Goal: Task Accomplishment & Management: Manage account settings

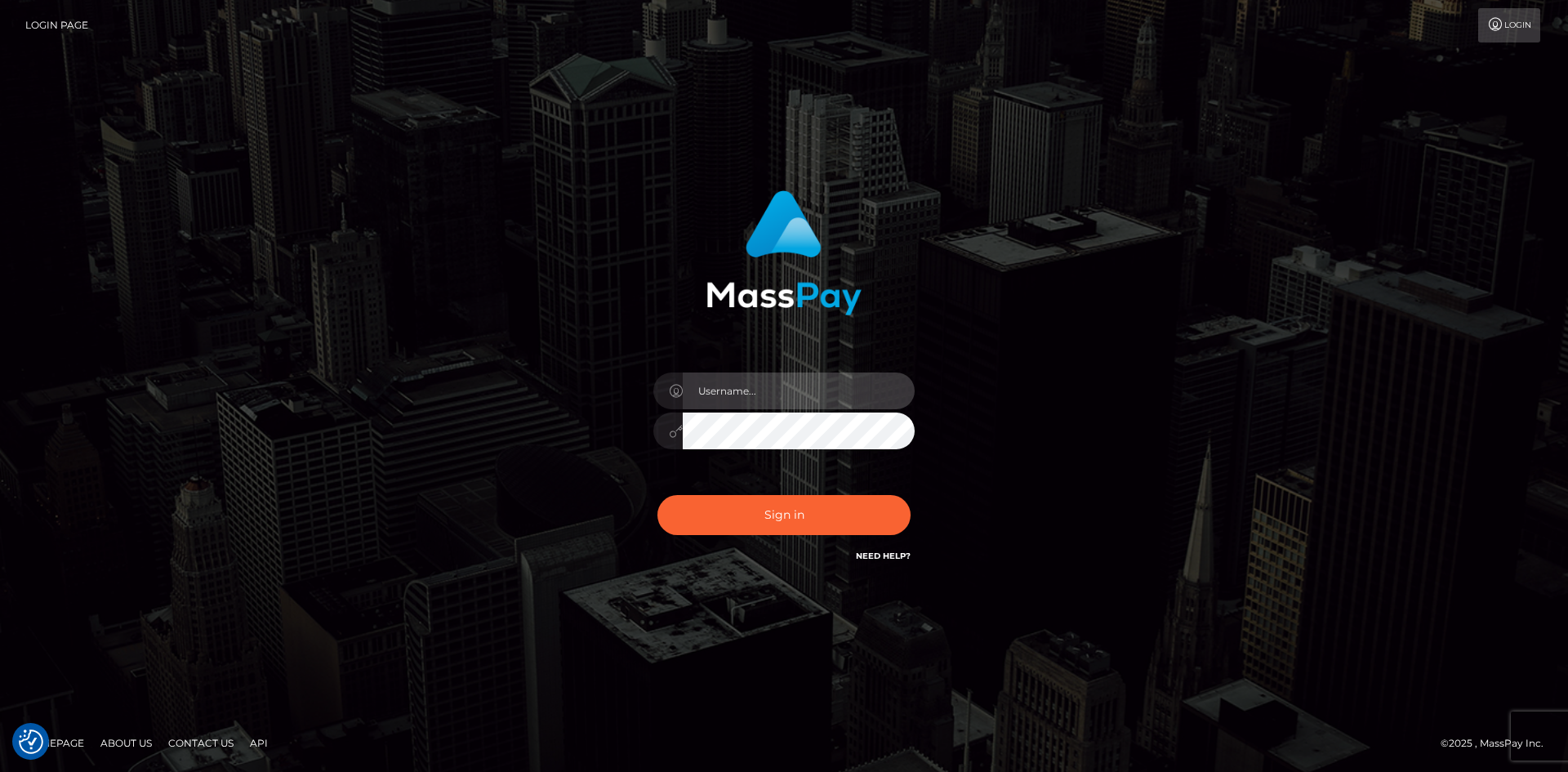
click at [731, 397] on input "text" at bounding box center [799, 390] width 232 height 37
paste input "Yourgoddessglory@gmail.com"
type input "Yourgoddessglory@gmail.com"
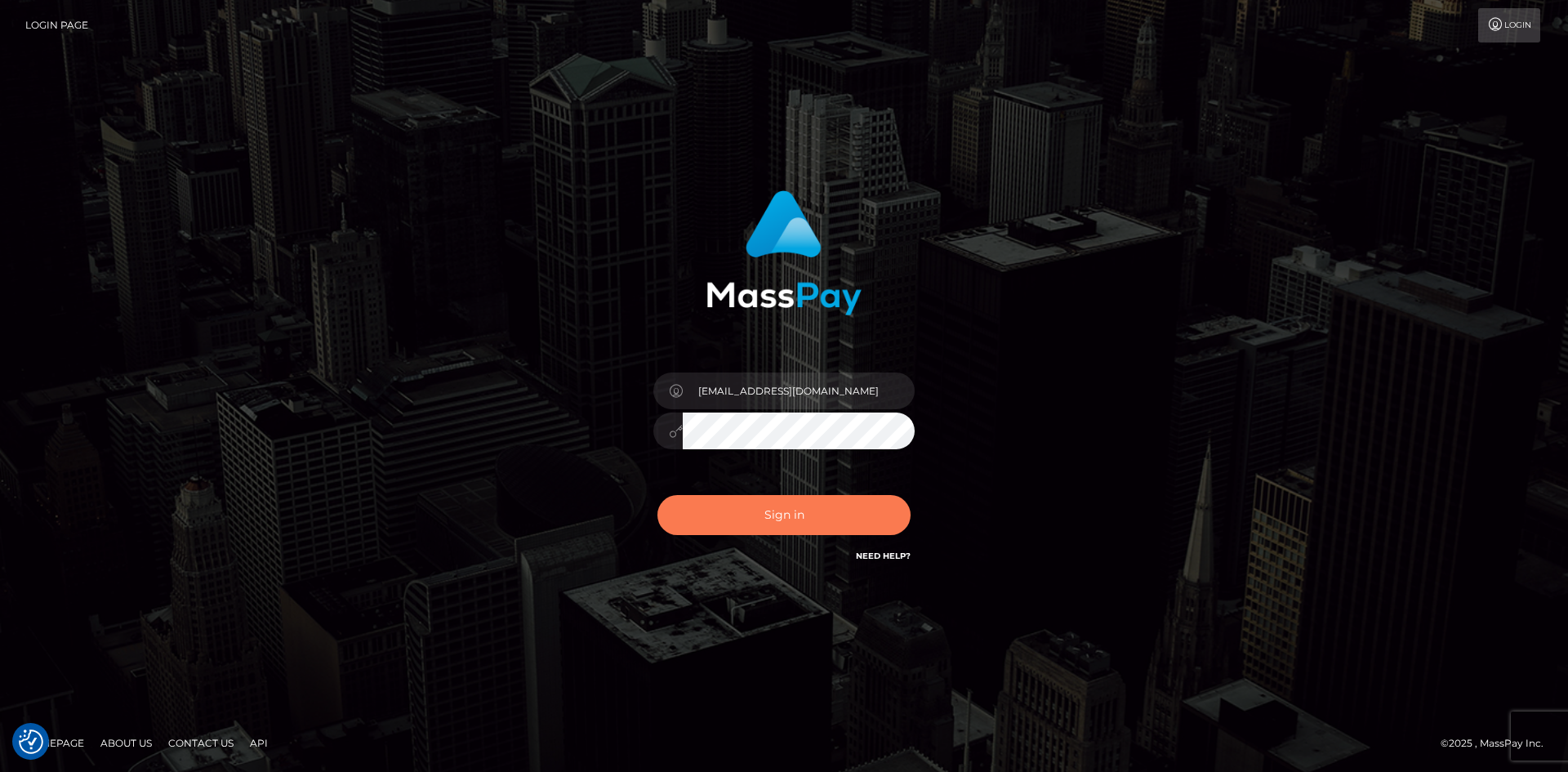
click at [795, 523] on button "Sign in" at bounding box center [784, 514] width 253 height 40
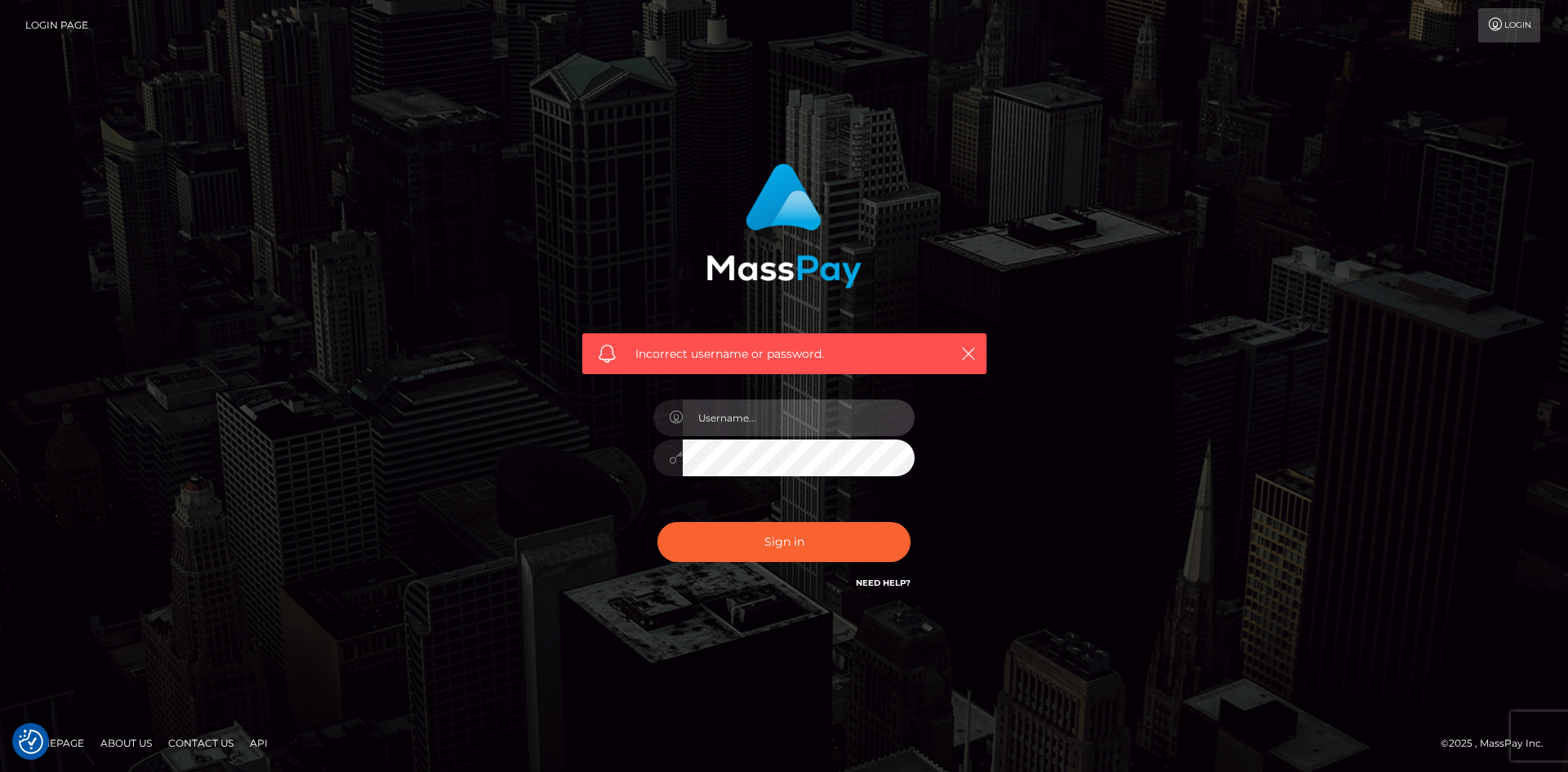
click at [744, 420] on input "text" at bounding box center [799, 418] width 232 height 37
paste input "Yourgoddessglory@gmail.com"
type input "Yourgoddessglory@gmail.com"
click at [791, 531] on button "Sign in" at bounding box center [784, 542] width 253 height 40
